Goal: Check status: Check status

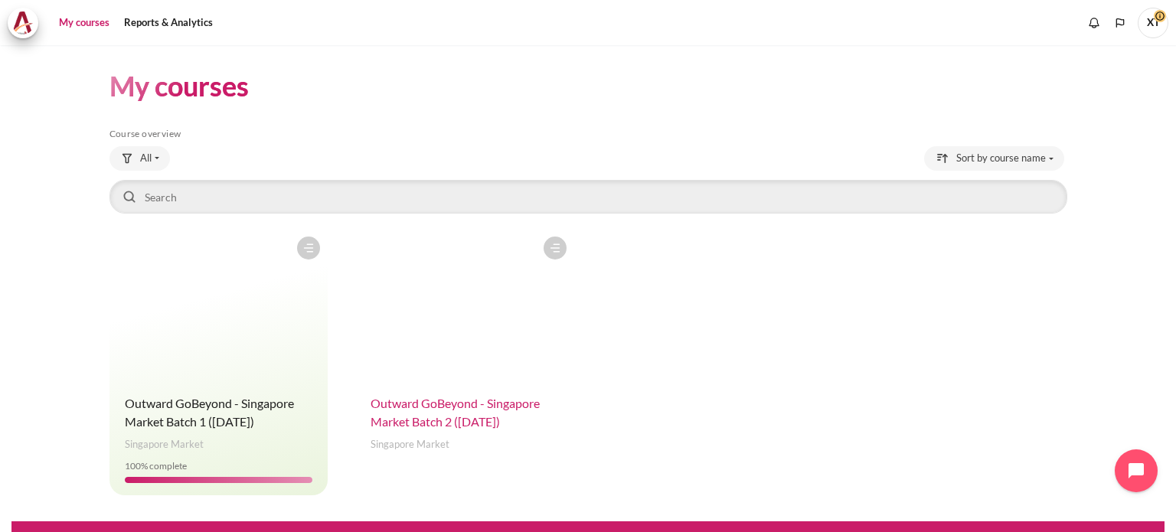
click at [472, 416] on span "Outward GoBeyond - Singapore Market Batch 2 ([DATE])" at bounding box center [455, 412] width 169 height 33
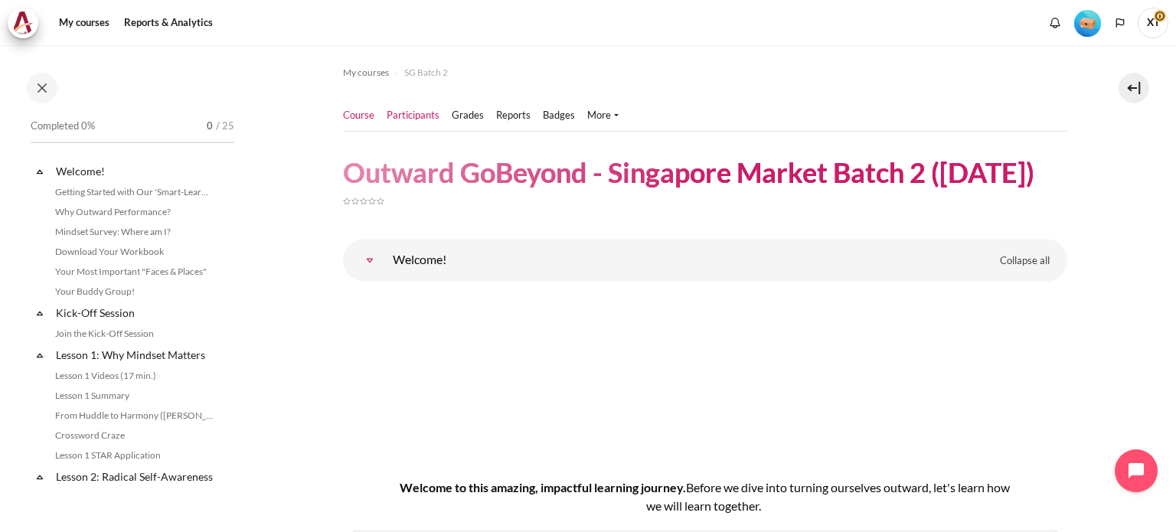
click at [403, 116] on link "Participants" at bounding box center [413, 115] width 53 height 15
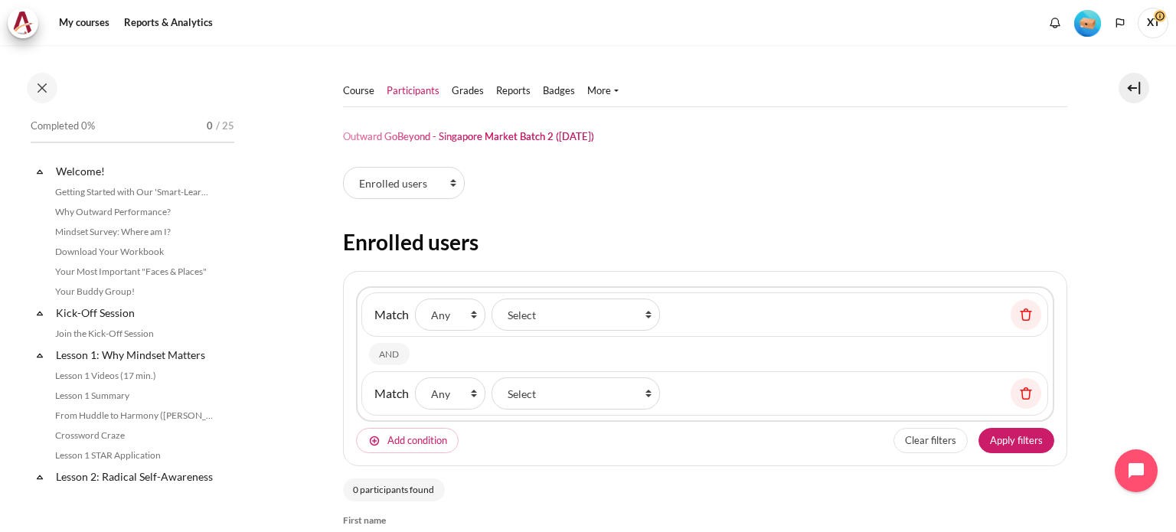
select select "groups"
select select "4980"
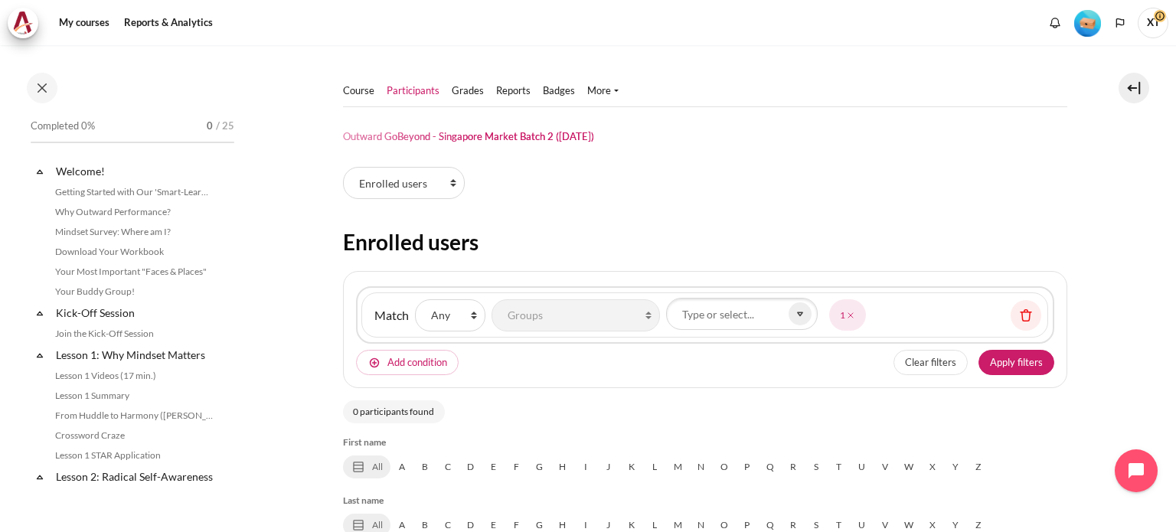
click at [408, 88] on link "Participants" at bounding box center [413, 90] width 53 height 15
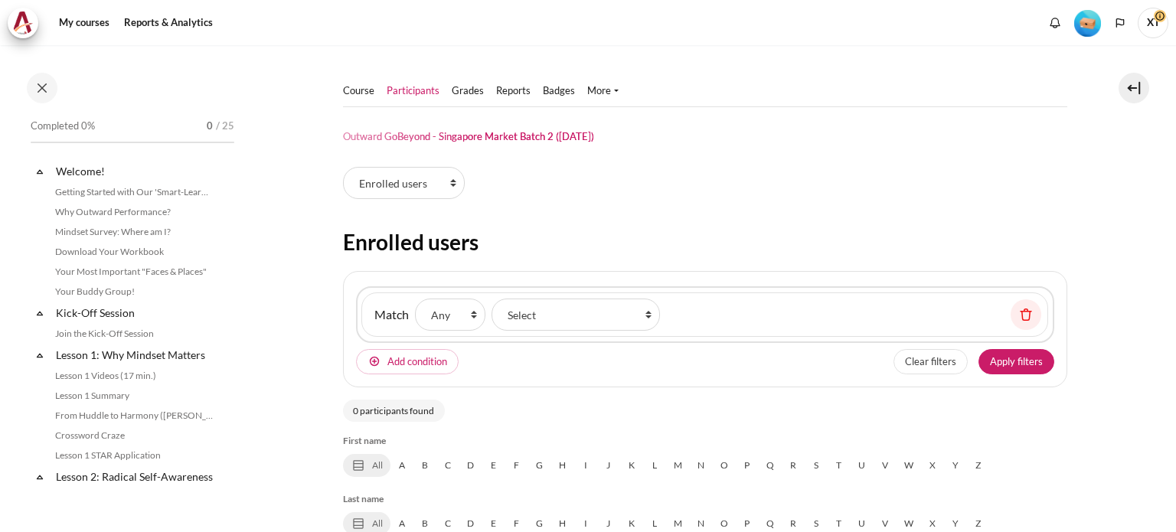
select select "groups"
select select "4980"
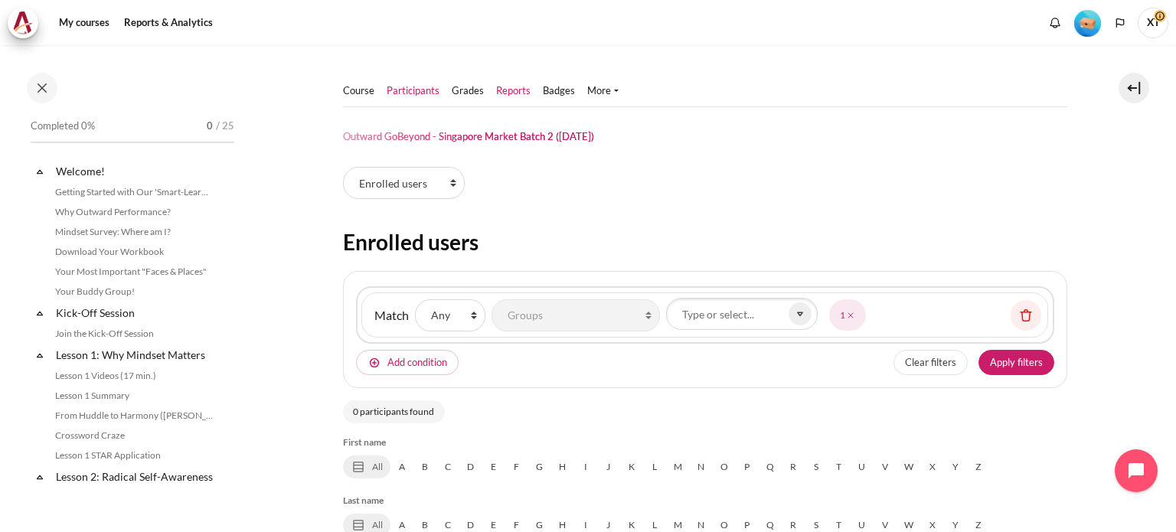
click at [519, 93] on link "Reports" at bounding box center [513, 90] width 34 height 15
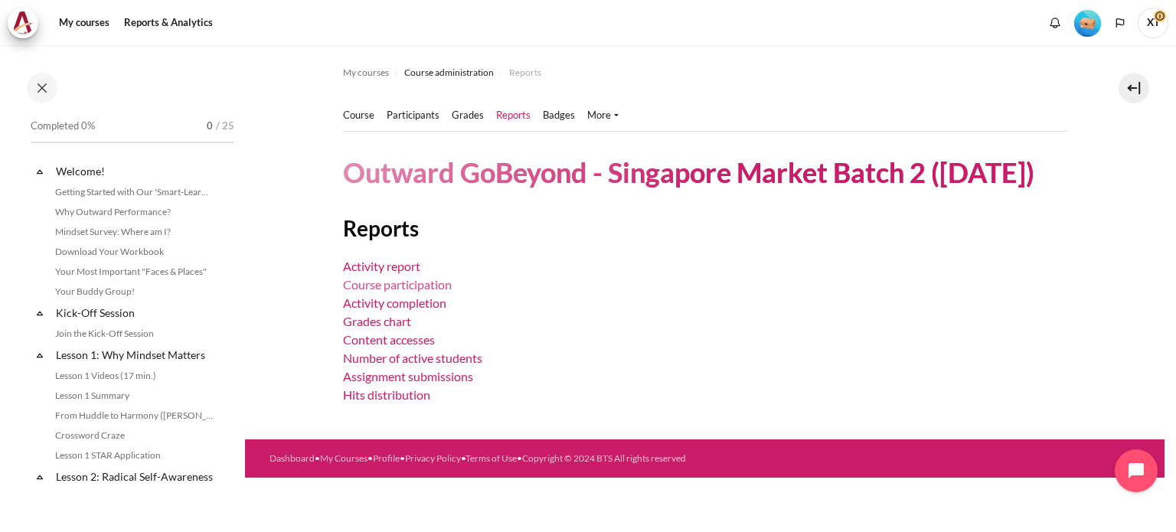
click at [420, 284] on link "Course participation" at bounding box center [397, 284] width 109 height 15
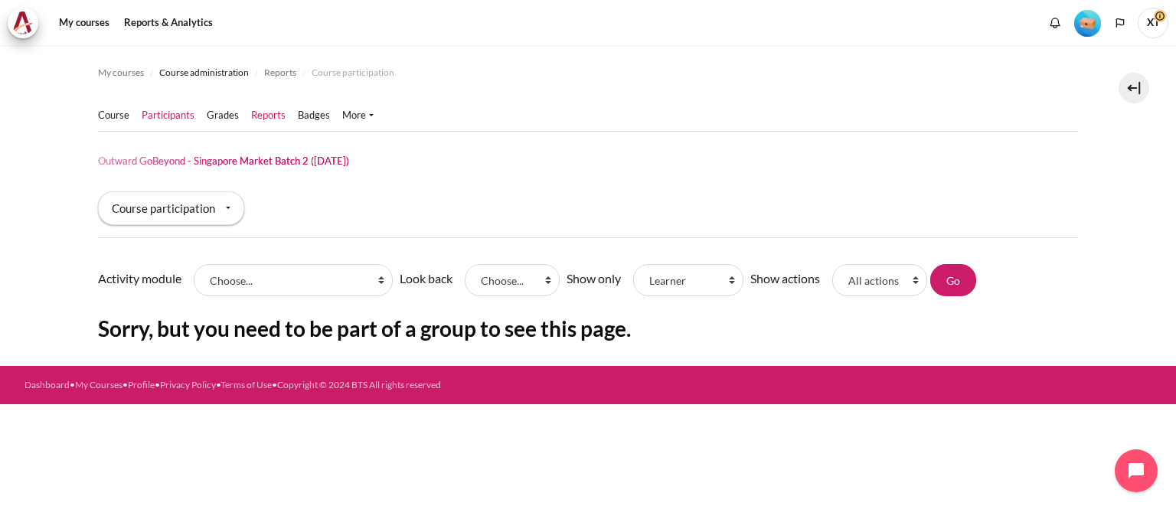
click at [146, 116] on link "Participants" at bounding box center [168, 115] width 53 height 15
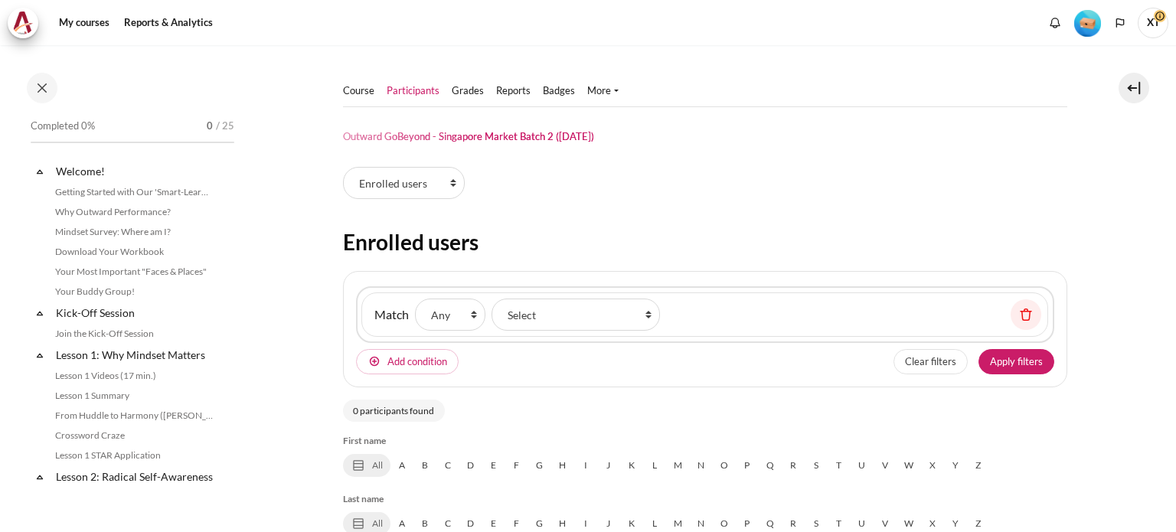
select select "groups"
select select "Content"
click at [349, 90] on link "Course" at bounding box center [358, 90] width 31 height 15
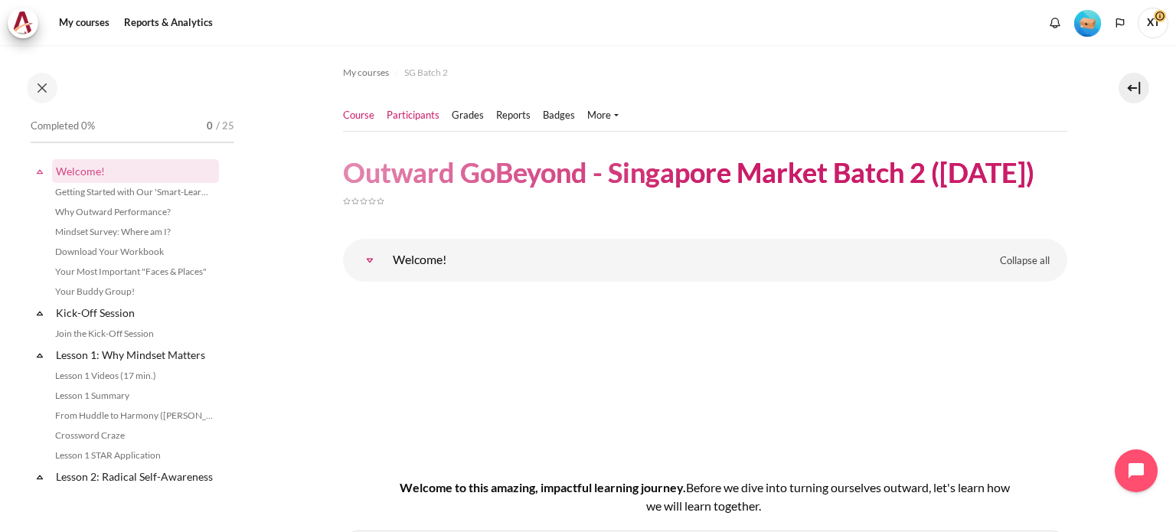
click at [415, 116] on link "Participants" at bounding box center [413, 115] width 53 height 15
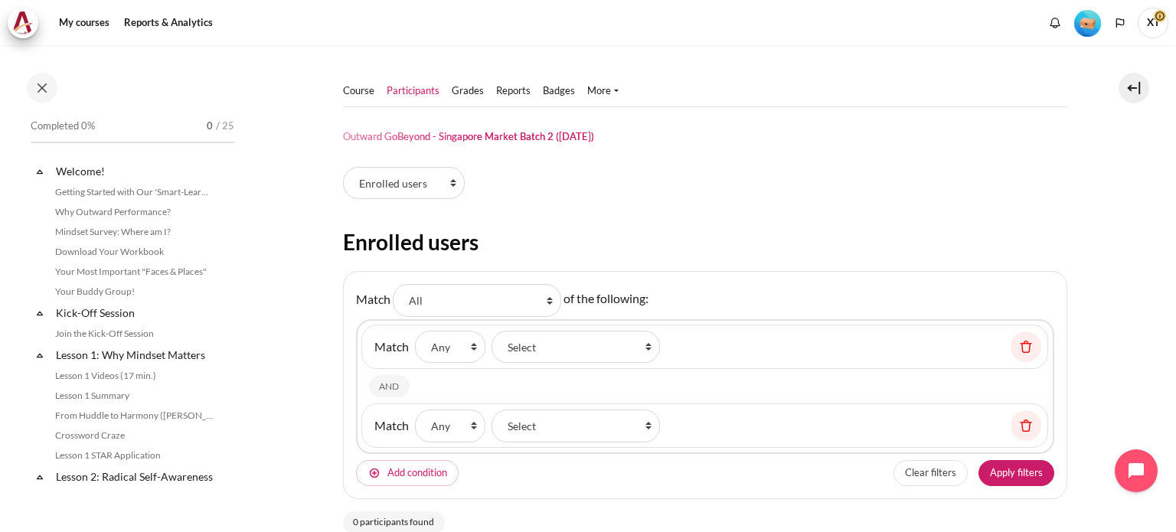
select select "groups"
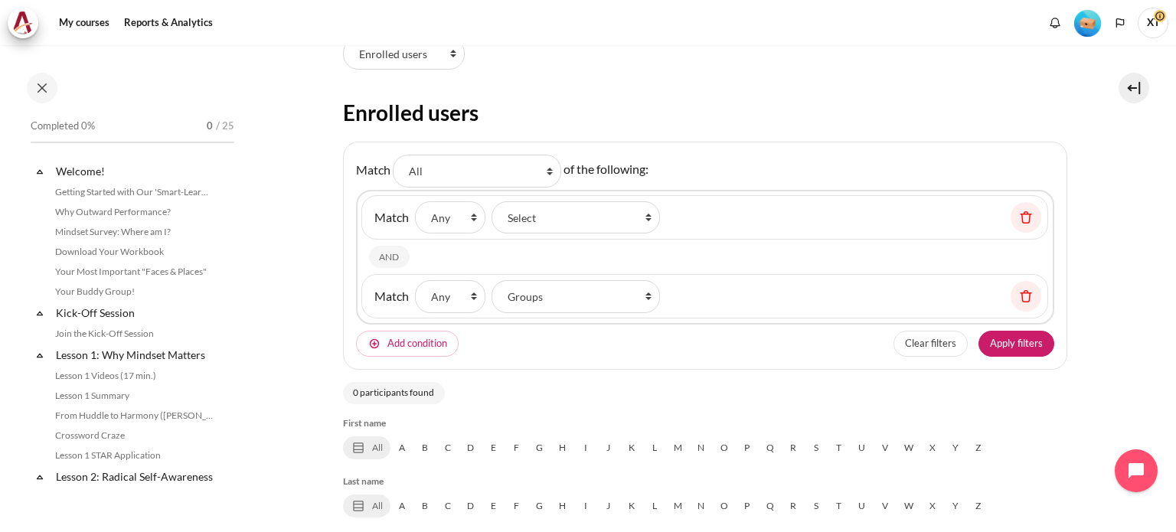
select select "Content"
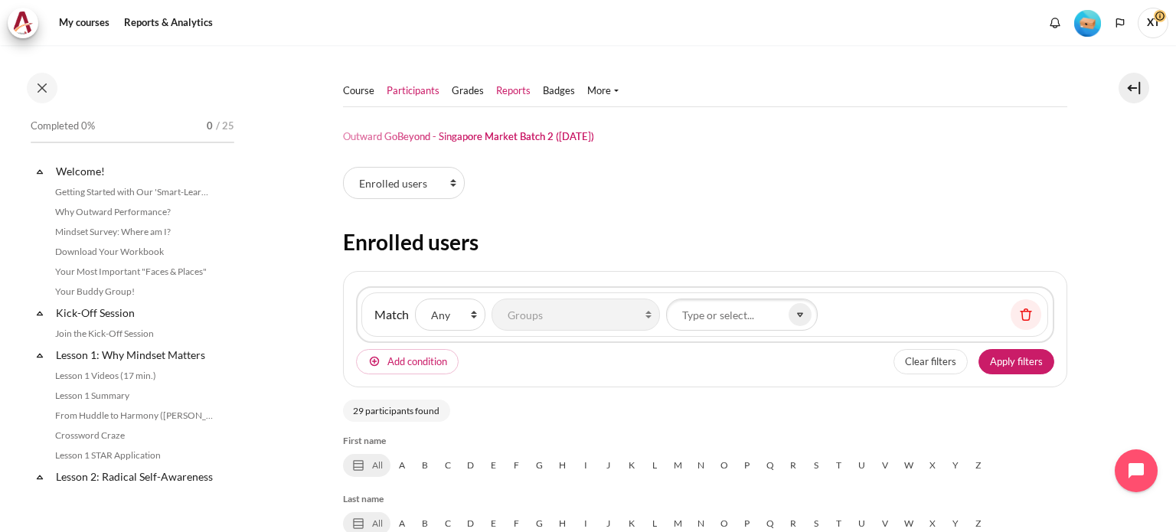
click at [507, 90] on link "Reports" at bounding box center [513, 90] width 34 height 15
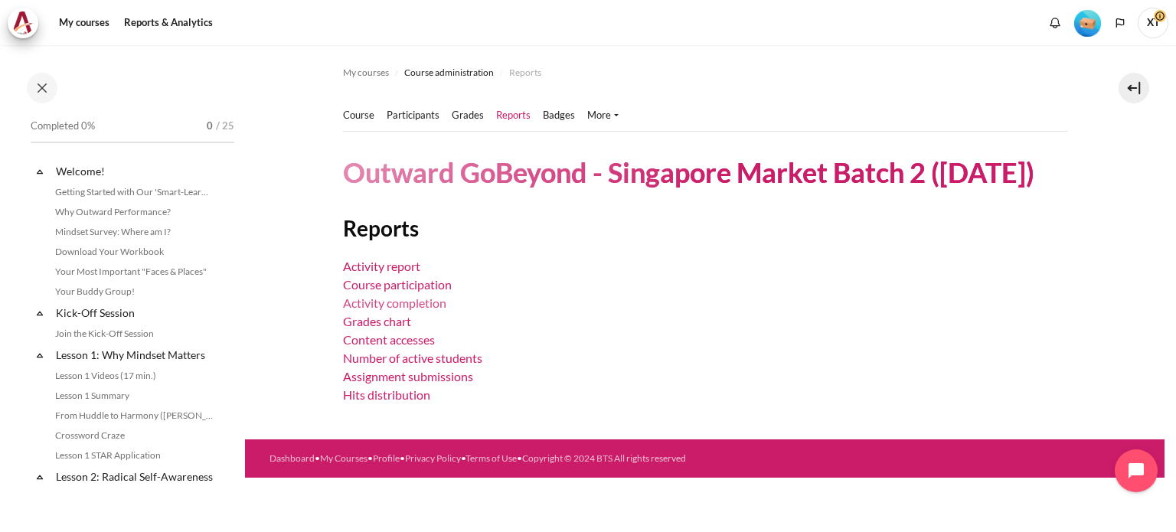
click at [416, 305] on link "Activity completion" at bounding box center [394, 303] width 103 height 15
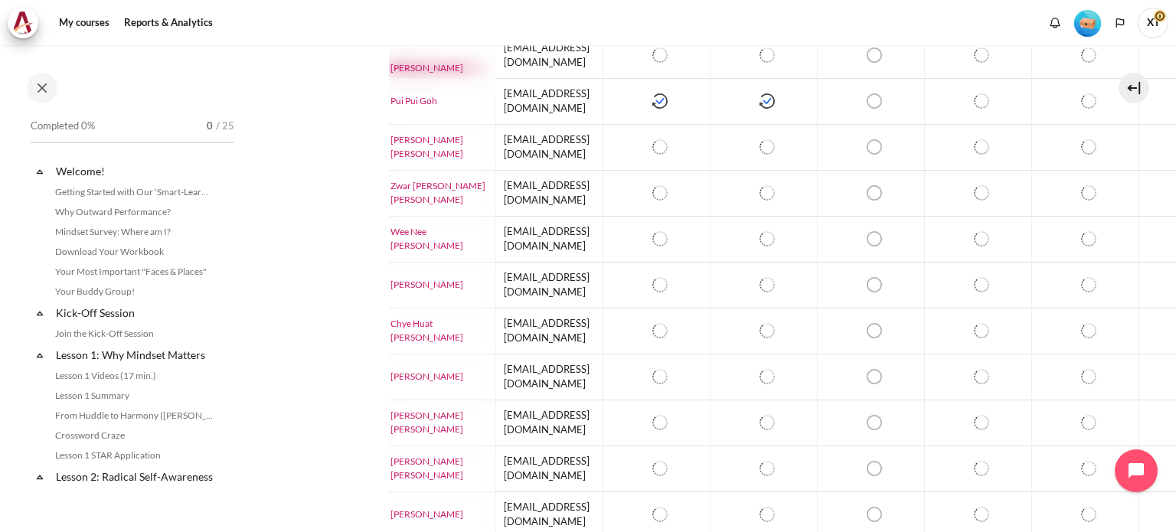
scroll to position [909, 0]
